Goal: Information Seeking & Learning: Learn about a topic

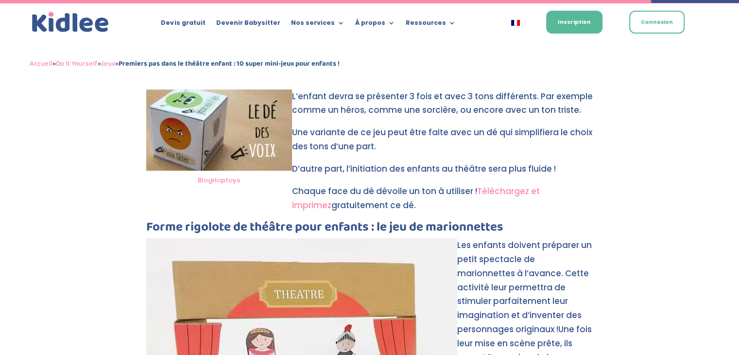
scroll to position [3742, 0]
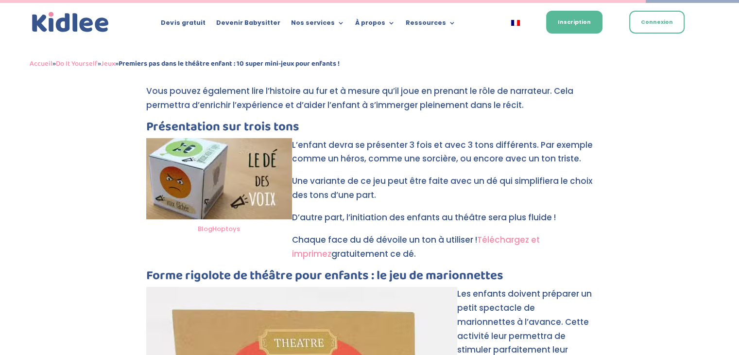
click at [533, 234] on link "Téléchargez et imprimez" at bounding box center [416, 247] width 248 height 26
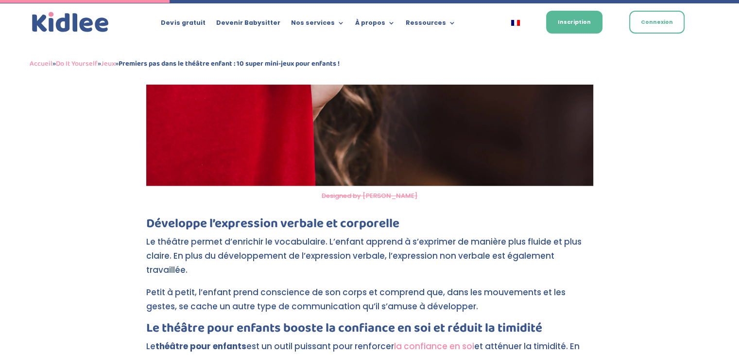
scroll to position [1175, 0]
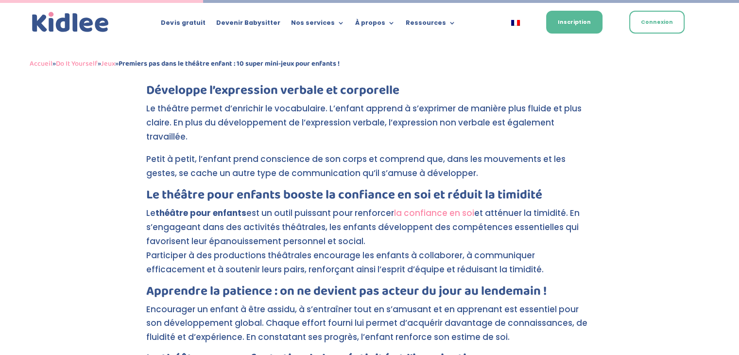
click at [432, 207] on link "la confiance en soi" at bounding box center [434, 213] width 80 height 12
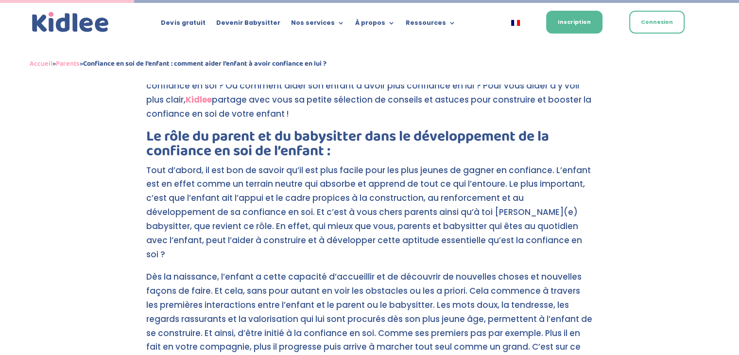
scroll to position [292, 0]
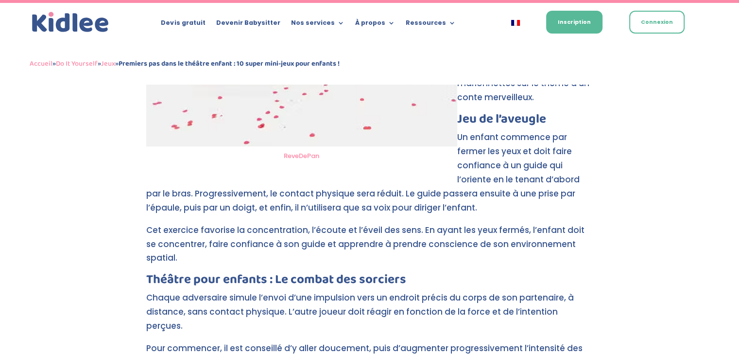
scroll to position [4033, 0]
